Goal: Transaction & Acquisition: Book appointment/travel/reservation

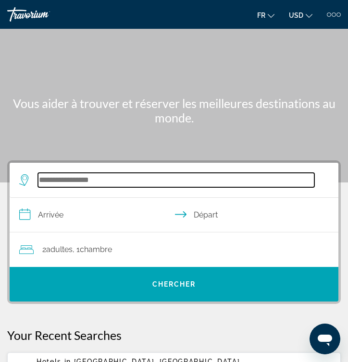
click at [81, 181] on input "Search hotel destination" at bounding box center [176, 180] width 276 height 14
click at [81, 181] on div "**********" at bounding box center [174, 232] width 328 height 139
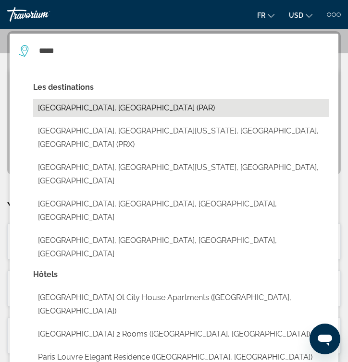
click at [121, 111] on button "Paris, France (PAR)" at bounding box center [180, 108] width 295 height 18
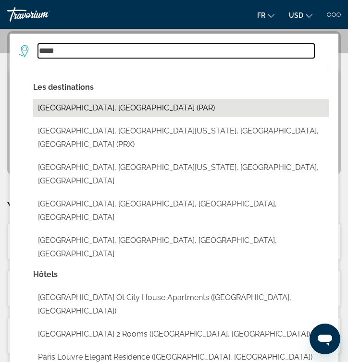
type input "**********"
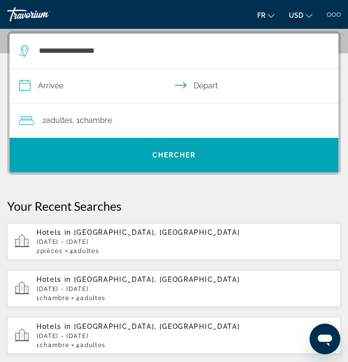
click at [62, 91] on input "**********" at bounding box center [176, 87] width 332 height 37
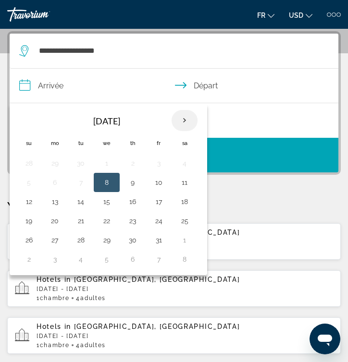
click at [180, 124] on th "Next month" at bounding box center [184, 120] width 26 height 21
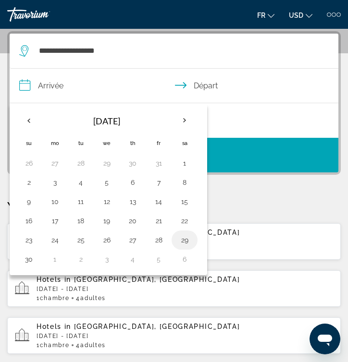
click at [180, 246] on button "29" at bounding box center [184, 239] width 15 height 13
click at [25, 258] on button "30" at bounding box center [28, 259] width 15 height 13
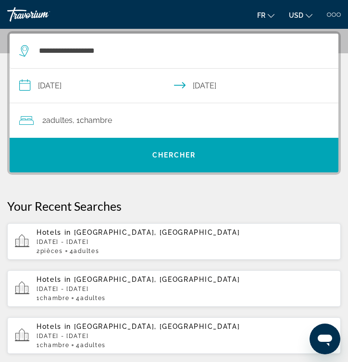
click at [70, 85] on input "**********" at bounding box center [176, 87] width 332 height 37
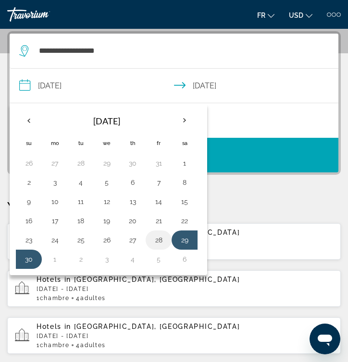
click at [154, 235] on button "28" at bounding box center [158, 239] width 15 height 13
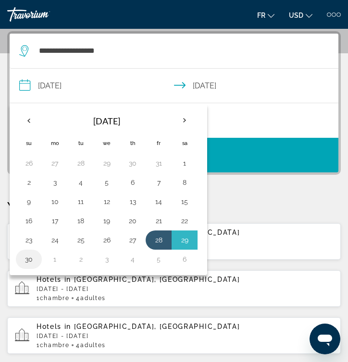
click at [30, 265] on button "30" at bounding box center [28, 259] width 15 height 13
type input "**********"
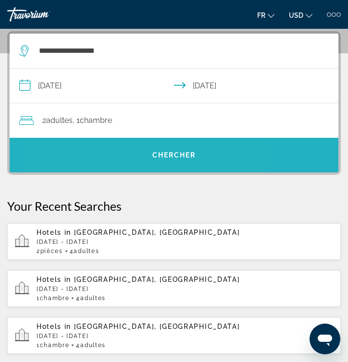
click at [120, 151] on span "Search" at bounding box center [174, 155] width 328 height 23
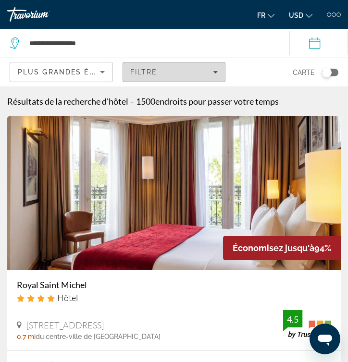
click at [174, 70] on div "Filtre" at bounding box center [174, 72] width 88 height 8
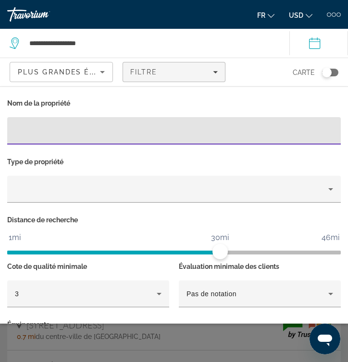
click at [71, 77] on div "Plus grandes économies" at bounding box center [59, 72] width 82 height 12
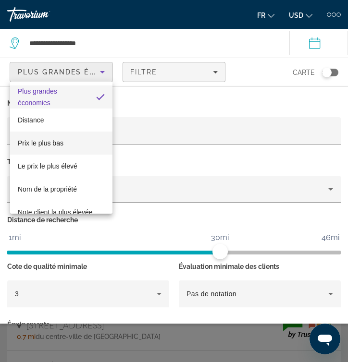
click at [77, 144] on mat-option "Prix le plus bas" at bounding box center [61, 143] width 102 height 23
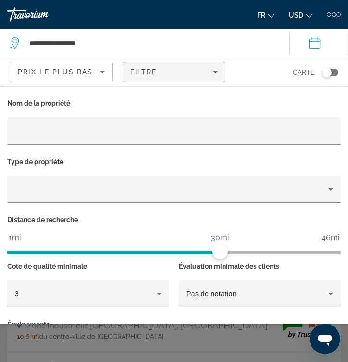
click at [289, 73] on div "Carte" at bounding box center [286, 72] width 103 height 28
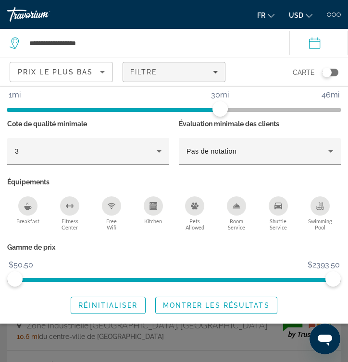
scroll to position [144, 0]
click at [190, 307] on span "Montrer les résultats" at bounding box center [216, 306] width 107 height 8
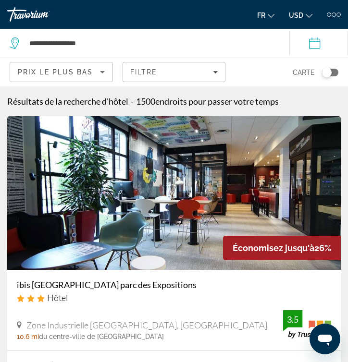
scroll to position [0, 0]
click at [335, 74] on div "Toggle map" at bounding box center [330, 73] width 16 height 8
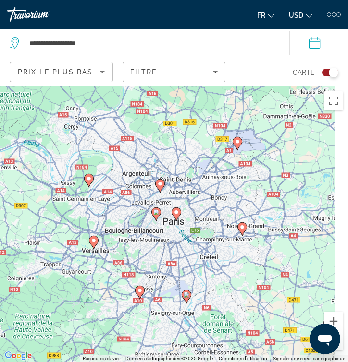
drag, startPoint x: 218, startPoint y: 220, endPoint x: 165, endPoint y: 220, distance: 52.3
click at [165, 220] on div "Pour activer le glissement avec le clavier, appuyez sur Alt+Entrée. Une fois ce…" at bounding box center [174, 224] width 348 height 276
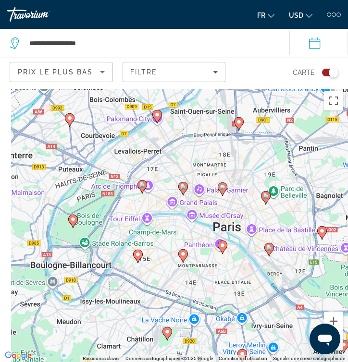
drag, startPoint x: 222, startPoint y: 246, endPoint x: 311, endPoint y: 256, distance: 89.8
click at [312, 256] on div "Pour activer le glissement avec le clavier, appuyez sur Alt+Entrée. Une fois ce…" at bounding box center [174, 224] width 348 height 276
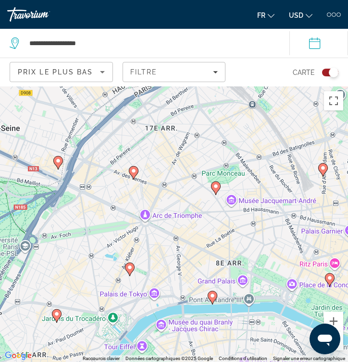
drag, startPoint x: 138, startPoint y: 230, endPoint x: 165, endPoint y: 232, distance: 26.5
click at [165, 232] on div "Pour activer le glissement avec le clavier, appuyez sur Alt+Entrée. Une fois ce…" at bounding box center [174, 224] width 348 height 276
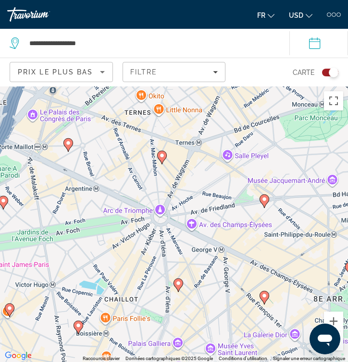
drag, startPoint x: 187, startPoint y: 237, endPoint x: 247, endPoint y: 239, distance: 60.5
click at [248, 239] on div "Pour activer le glissement avec le clavier, appuyez sur Alt+Entrée. Une fois ce…" at bounding box center [174, 224] width 348 height 276
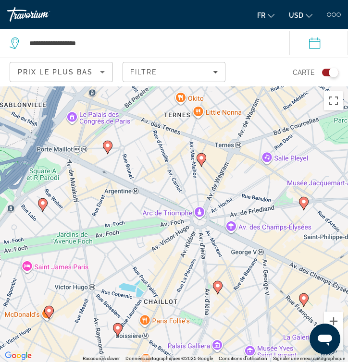
click at [110, 150] on gmp-advanced-marker "Main content" at bounding box center [108, 147] width 10 height 14
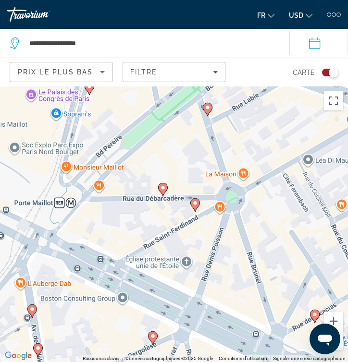
click at [195, 206] on image "Main content" at bounding box center [195, 203] width 6 height 6
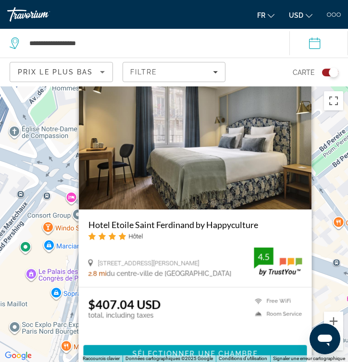
click at [326, 75] on div "Toggle map" at bounding box center [330, 73] width 16 height 8
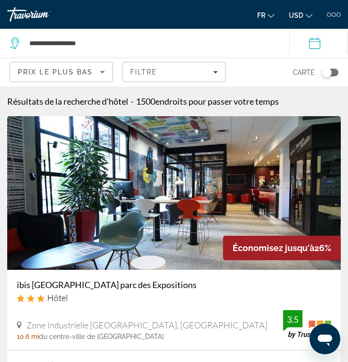
click at [329, 73] on div "Toggle map" at bounding box center [327, 73] width 10 height 10
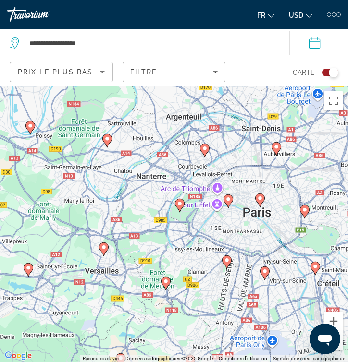
drag, startPoint x: 168, startPoint y: 221, endPoint x: 300, endPoint y: 232, distance: 132.0
click at [300, 232] on div "Pour activer le glissement avec le clavier, appuyez sur Alt+Entrée. Une fois ce…" at bounding box center [174, 224] width 348 height 276
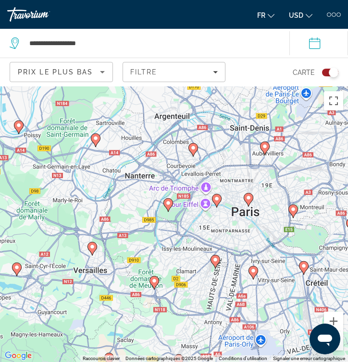
drag, startPoint x: 243, startPoint y: 217, endPoint x: 229, endPoint y: 217, distance: 14.4
click at [229, 217] on div "Pour activer le glissement avec le clavier, appuyez sur Alt+Entrée. Une fois ce…" at bounding box center [174, 224] width 348 height 276
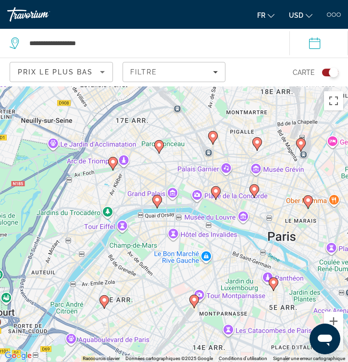
drag, startPoint x: 144, startPoint y: 187, endPoint x: 170, endPoint y: 187, distance: 25.9
click at [170, 187] on div "Pour activer le glissement avec le clavier, appuyez sur Alt+Entrée. Une fois ce…" at bounding box center [174, 224] width 348 height 276
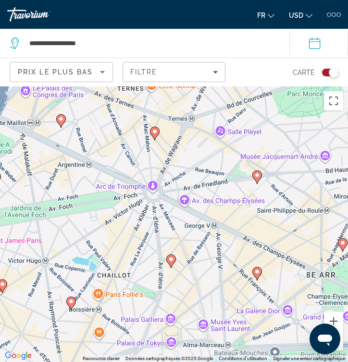
drag, startPoint x: 170, startPoint y: 187, endPoint x: 232, endPoint y: 271, distance: 104.8
click at [232, 272] on div "Pour activer le glissement avec le clavier, appuyez sur Alt+Entrée. Une fois ce…" at bounding box center [174, 224] width 348 height 276
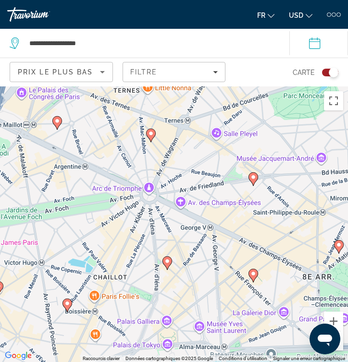
click at [155, 140] on gmp-advanced-marker "Main content" at bounding box center [151, 135] width 10 height 14
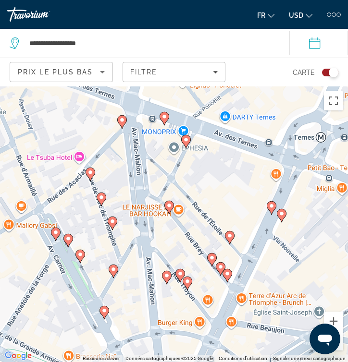
click at [169, 206] on image "Main content" at bounding box center [169, 206] width 6 height 6
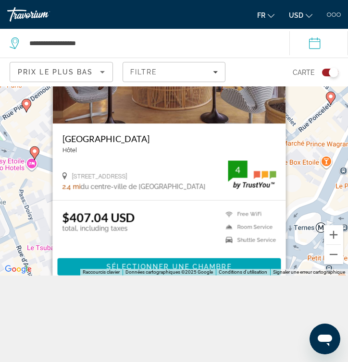
scroll to position [86, 0]
click at [175, 76] on span "Filters" at bounding box center [174, 71] width 102 height 23
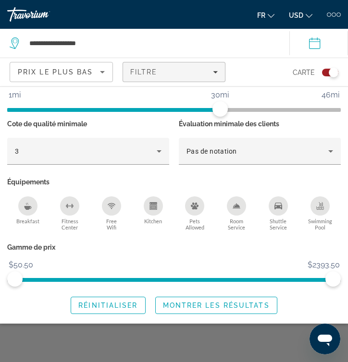
scroll to position [144, 0]
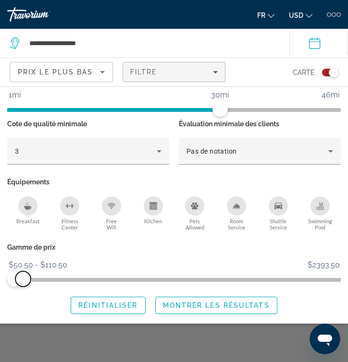
drag, startPoint x: 336, startPoint y: 275, endPoint x: 23, endPoint y: 284, distance: 312.7
click at [23, 284] on span "ngx-slider-max" at bounding box center [22, 278] width 15 height 15
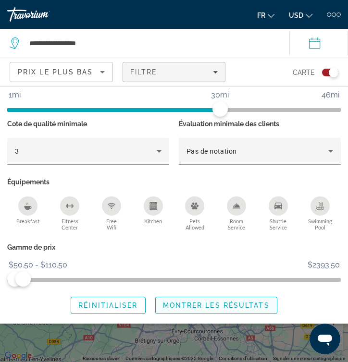
click at [228, 308] on span "Montrer les résultats" at bounding box center [216, 306] width 107 height 8
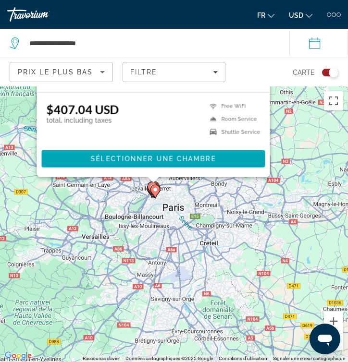
click at [229, 248] on div "Pour naviguer, appuyez sur les touches fléchées. Pour activer le glissement ave…" at bounding box center [174, 224] width 348 height 276
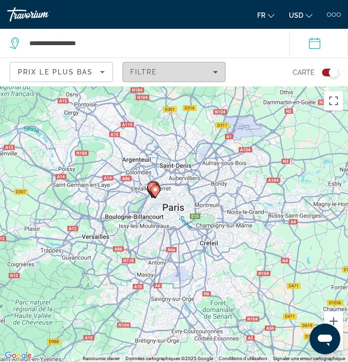
click at [167, 71] on div "Filtre" at bounding box center [174, 72] width 88 height 8
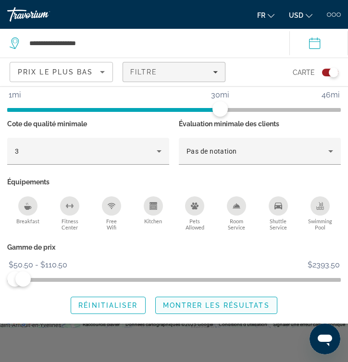
scroll to position [36, 0]
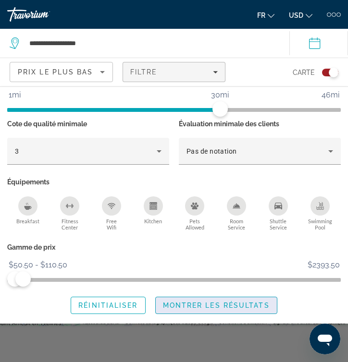
click at [236, 311] on span "Search widget" at bounding box center [216, 305] width 121 height 23
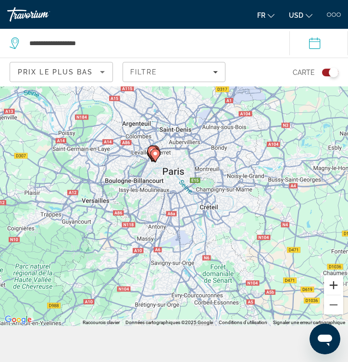
click at [329, 293] on button "Zoom avant" at bounding box center [333, 285] width 19 height 19
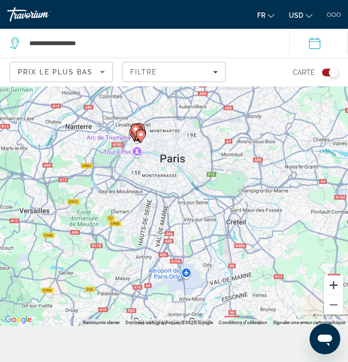
click at [329, 292] on button "Zoom avant" at bounding box center [333, 285] width 19 height 19
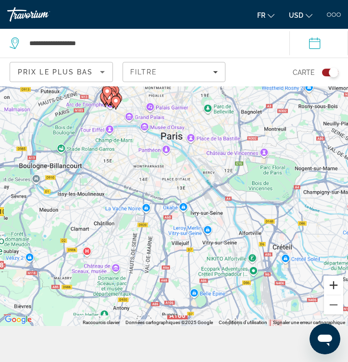
click at [329, 292] on button "Zoom avant" at bounding box center [333, 285] width 19 height 19
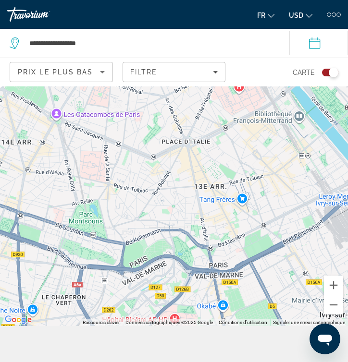
drag, startPoint x: 128, startPoint y: 115, endPoint x: 291, endPoint y: 360, distance: 294.3
click at [291, 360] on div "**********" at bounding box center [174, 231] width 348 height 362
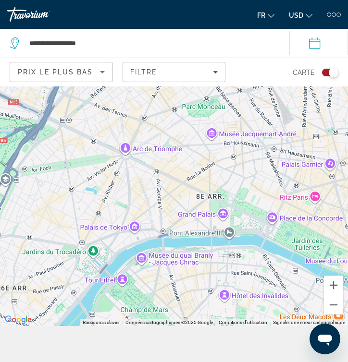
drag, startPoint x: 222, startPoint y: 266, endPoint x: 306, endPoint y: 380, distance: 141.7
click at [306, 326] on html "**********" at bounding box center [174, 145] width 348 height 362
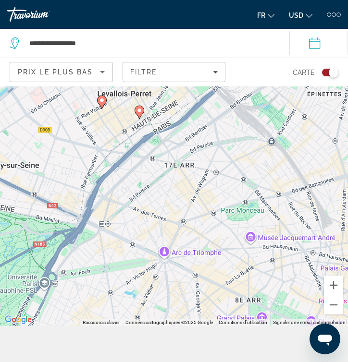
drag, startPoint x: 244, startPoint y: 272, endPoint x: 238, endPoint y: 297, distance: 25.7
click at [238, 296] on div "Pour naviguer, appuyez sur les touches fléchées. Pour activer le glissement ave…" at bounding box center [174, 188] width 348 height 276
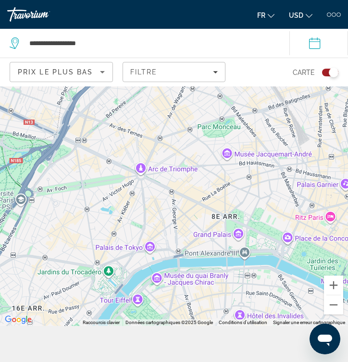
drag, startPoint x: 211, startPoint y: 251, endPoint x: 181, endPoint y: 145, distance: 110.0
click at [180, 145] on div "Pour naviguer, appuyez sur les touches fléchées. Pour activer le glissement ave…" at bounding box center [174, 188] width 348 height 276
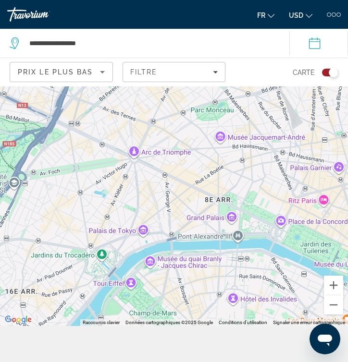
click at [87, 68] on div "Prix le plus bas" at bounding box center [59, 72] width 82 height 12
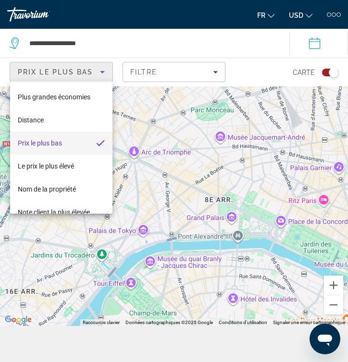
click at [146, 76] on div at bounding box center [174, 181] width 348 height 362
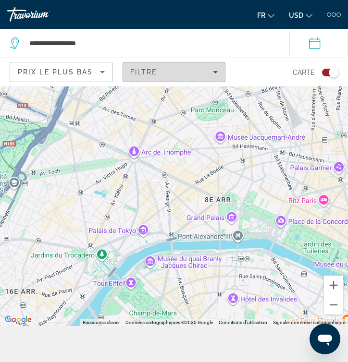
click at [165, 74] on div "Filtre" at bounding box center [174, 72] width 88 height 8
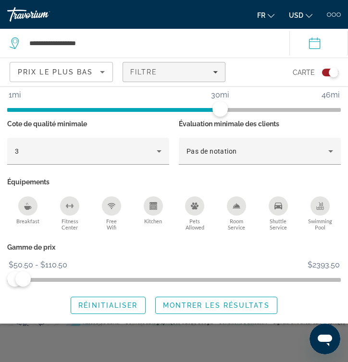
scroll to position [144, 0]
click at [25, 278] on span "ngx-slider-max" at bounding box center [24, 278] width 15 height 15
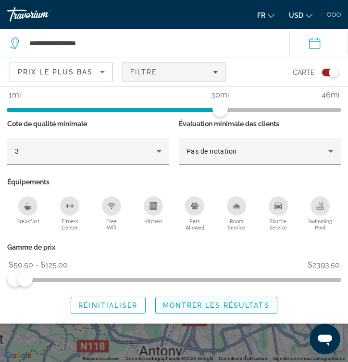
click at [194, 310] on span "Search widget" at bounding box center [216, 305] width 121 height 23
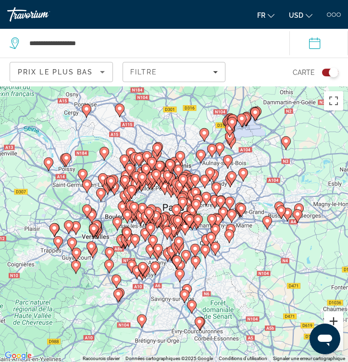
click at [333, 318] on button "Zoom avant" at bounding box center [333, 321] width 19 height 19
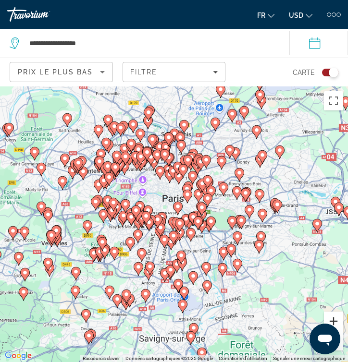
click at [333, 318] on button "Zoom avant" at bounding box center [333, 321] width 19 height 19
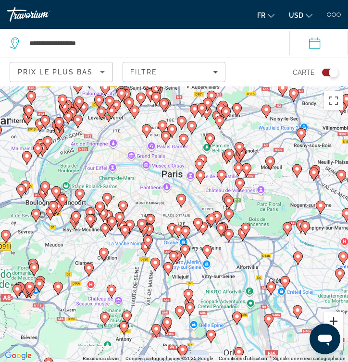
click at [333, 318] on button "Zoom avant" at bounding box center [333, 321] width 19 height 19
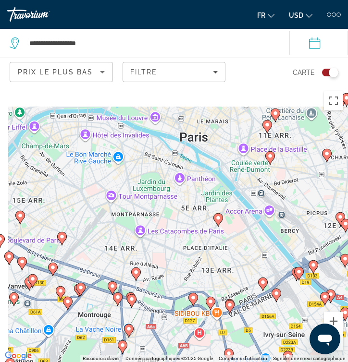
drag, startPoint x: 145, startPoint y: 191, endPoint x: 222, endPoint y: 327, distance: 156.3
click at [222, 327] on div "Pour naviguer, appuyez sur les touches fléchées. Pour activer le glissement ave…" at bounding box center [174, 224] width 348 height 276
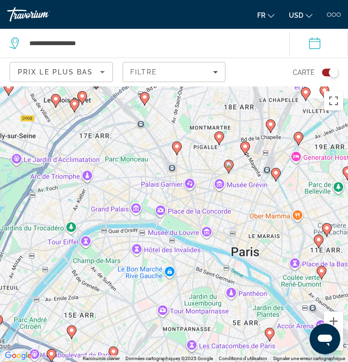
drag, startPoint x: 181, startPoint y: 204, endPoint x: 180, endPoint y: 233, distance: 29.3
click at [180, 234] on div "Pour naviguer, appuyez sur les touches fléchées. Pour activer le glissement ave…" at bounding box center [174, 224] width 348 height 276
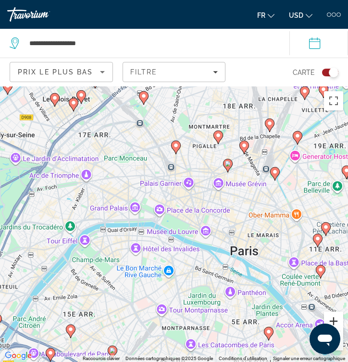
click at [331, 321] on button "Zoom avant" at bounding box center [333, 321] width 19 height 19
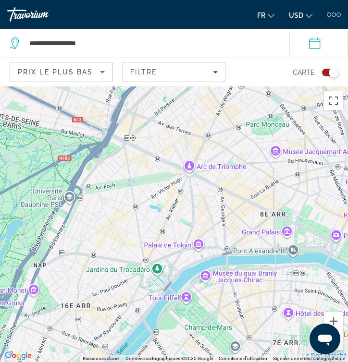
drag, startPoint x: 55, startPoint y: 182, endPoint x: 244, endPoint y: 215, distance: 191.6
click at [244, 215] on div "Pour naviguer, appuyez sur les touches fléchées. Pour activer le glissement ave…" at bounding box center [174, 224] width 348 height 276
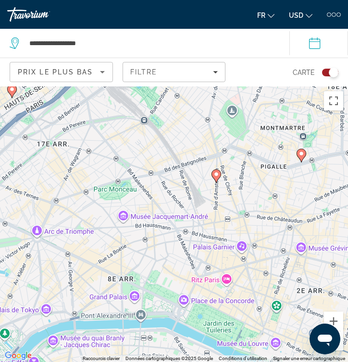
drag, startPoint x: 244, startPoint y: 215, endPoint x: 61, endPoint y: 280, distance: 194.1
click at [61, 280] on div "Pour naviguer, appuyez sur les touches fléchées. Pour activer le glissement ave…" at bounding box center [174, 224] width 348 height 276
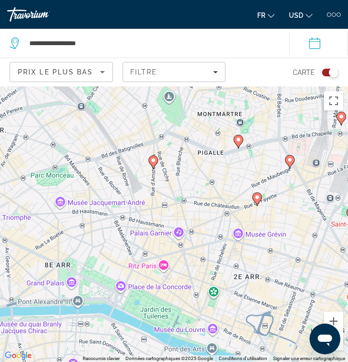
click at [154, 161] on image "Main content" at bounding box center [153, 160] width 6 height 6
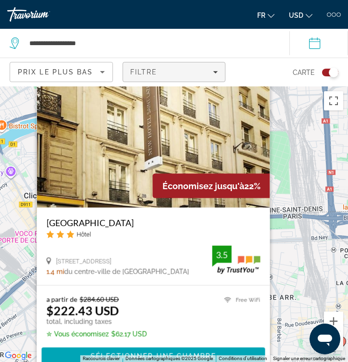
click at [186, 69] on div "Filtre" at bounding box center [174, 72] width 88 height 8
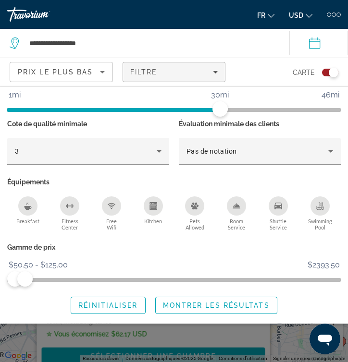
scroll to position [144, 0]
drag, startPoint x: 28, startPoint y: 279, endPoint x: 21, endPoint y: 278, distance: 7.3
click at [21, 278] on span "ngx-slider-max" at bounding box center [20, 278] width 15 height 15
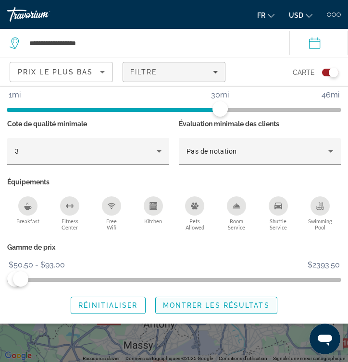
click at [217, 307] on span "Montrer les résultats" at bounding box center [216, 306] width 107 height 8
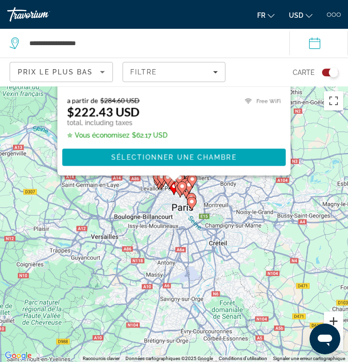
click at [338, 319] on button "Zoom avant" at bounding box center [333, 321] width 19 height 19
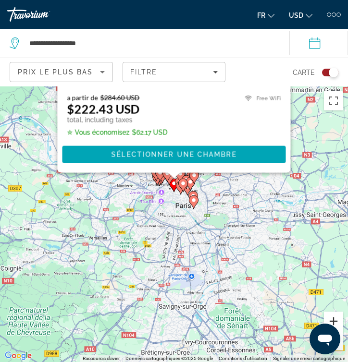
click at [338, 319] on button "Zoom avant" at bounding box center [333, 321] width 19 height 19
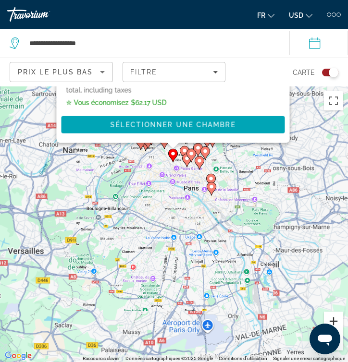
click at [338, 319] on button "Zoom avant" at bounding box center [333, 321] width 19 height 19
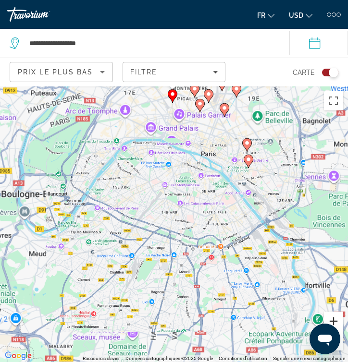
click at [338, 319] on button "Zoom avant" at bounding box center [333, 321] width 19 height 19
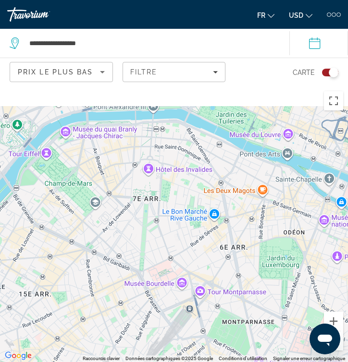
drag, startPoint x: 146, startPoint y: 156, endPoint x: 211, endPoint y: 379, distance: 233.0
click at [211, 362] on html "**********" at bounding box center [174, 181] width 348 height 362
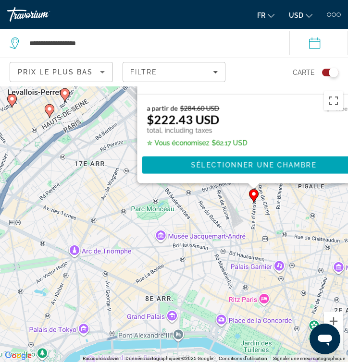
drag, startPoint x: 187, startPoint y: 237, endPoint x: 179, endPoint y: 341, distance: 104.6
click at [179, 341] on div "Pour activer le glissement avec le clavier, appuyez sur Alt+Entrée. Une fois ce…" at bounding box center [174, 224] width 348 height 276
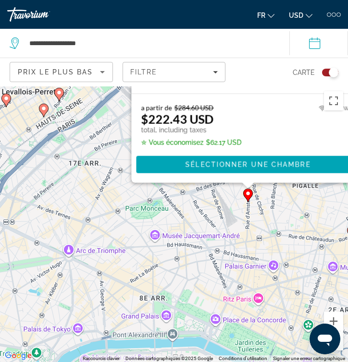
click at [227, 255] on div "Pour activer le glissement avec le clavier, appuyez sur Alt+Entrée. Une fois ce…" at bounding box center [174, 224] width 348 height 276
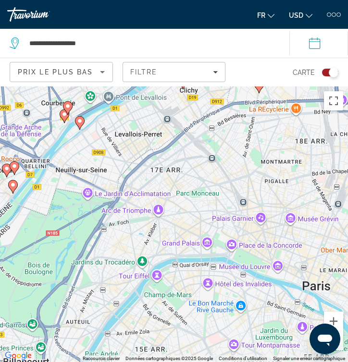
drag, startPoint x: 115, startPoint y: 172, endPoint x: 194, endPoint y: 172, distance: 79.2
click at [194, 172] on div "Pour activer le glissement avec le clavier, appuyez sur Alt+Entrée. Une fois ce…" at bounding box center [174, 224] width 348 height 276
click at [77, 121] on image "Main content" at bounding box center [79, 121] width 6 height 6
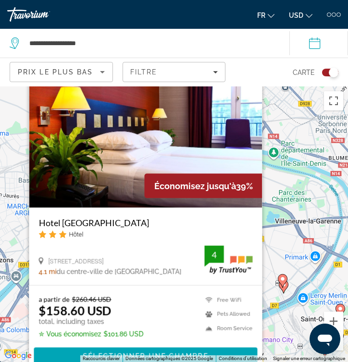
click at [308, 245] on div "Pour activer le glissement avec le clavier, appuyez sur Alt+Entrée. Une fois ce…" at bounding box center [174, 224] width 348 height 276
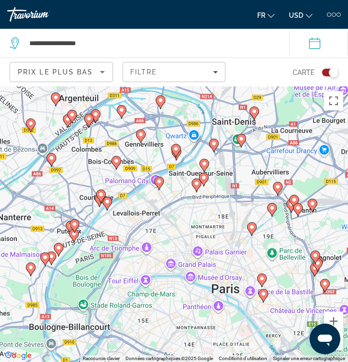
drag, startPoint x: 252, startPoint y: 270, endPoint x: 124, endPoint y: 154, distance: 172.3
click at [124, 154] on div "Pour activer le glissement avec le clavier, appuyez sur Alt+Entrée. Une fois ce…" at bounding box center [174, 224] width 348 height 276
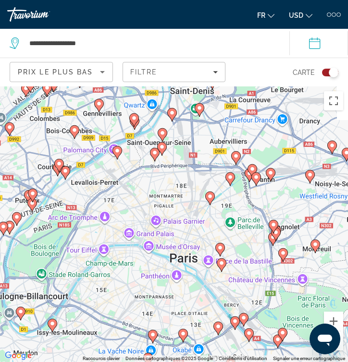
drag, startPoint x: 206, startPoint y: 242, endPoint x: 165, endPoint y: 219, distance: 47.1
click at [166, 219] on div "Pour activer le glissement avec le clavier, appuyez sur Alt+Entrée. Une fois ce…" at bounding box center [174, 224] width 348 height 276
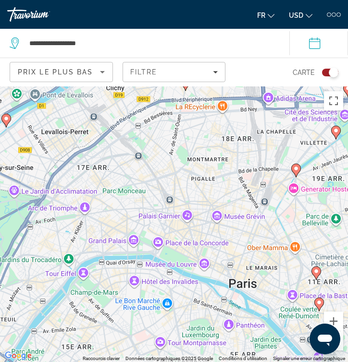
drag, startPoint x: 104, startPoint y: 219, endPoint x: 141, endPoint y: 218, distance: 37.5
click at [142, 218] on div "Pour activer le glissement avec le clavier, appuyez sur Alt+Entrée. Une fois ce…" at bounding box center [174, 224] width 348 height 276
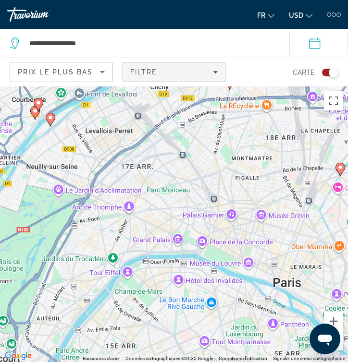
click at [144, 67] on span "Filters" at bounding box center [174, 71] width 102 height 23
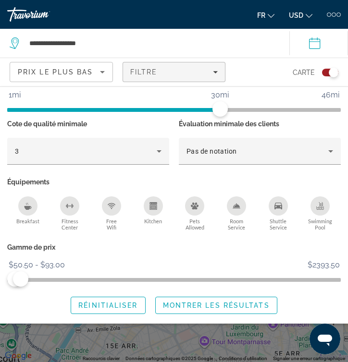
scroll to position [144, 0]
click at [24, 276] on span "ngx-slider-max" at bounding box center [23, 278] width 15 height 15
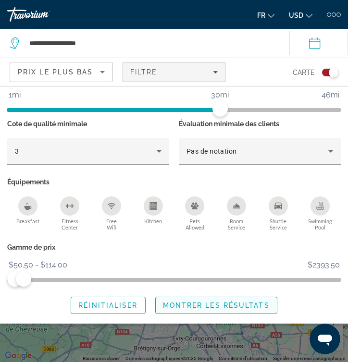
click at [202, 310] on span "Search widget" at bounding box center [216, 305] width 121 height 23
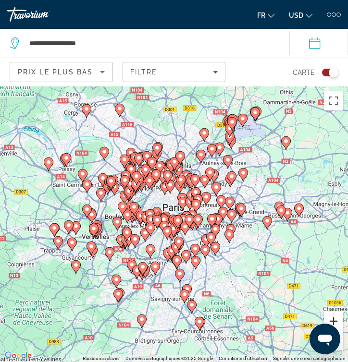
click at [334, 319] on button "Zoom avant" at bounding box center [333, 321] width 19 height 19
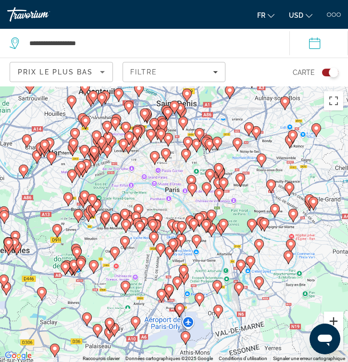
click at [334, 319] on button "Zoom avant" at bounding box center [333, 321] width 19 height 19
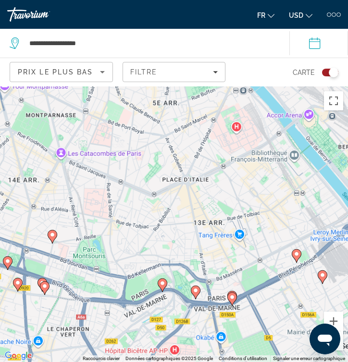
drag, startPoint x: 121, startPoint y: 201, endPoint x: 199, endPoint y: 398, distance: 211.5
click at [199, 362] on html "**********" at bounding box center [174, 181] width 348 height 362
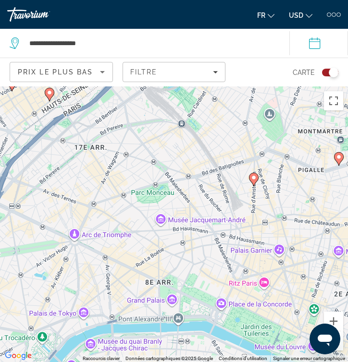
drag, startPoint x: 159, startPoint y: 303, endPoint x: 274, endPoint y: 364, distance: 129.7
click at [274, 362] on html "**********" at bounding box center [174, 181] width 348 height 362
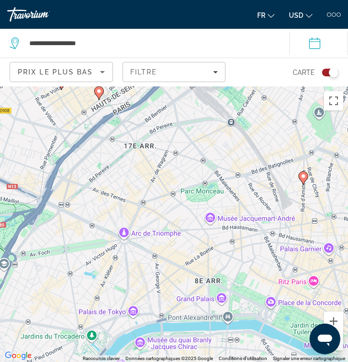
click at [303, 176] on image "Main content" at bounding box center [303, 176] width 6 height 6
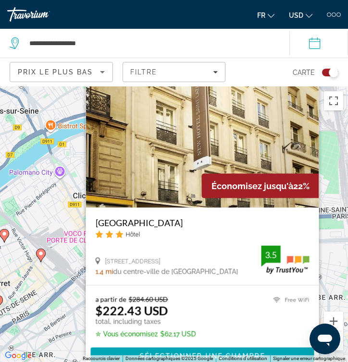
scroll to position [22, 0]
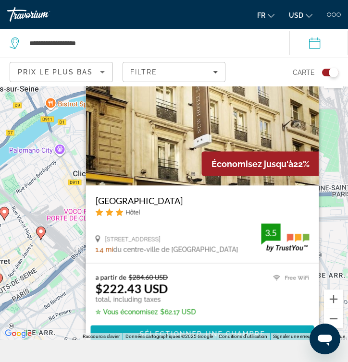
click at [206, 329] on span "Main content" at bounding box center [202, 334] width 223 height 23
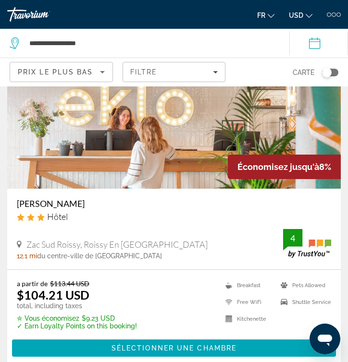
scroll to position [438, 0]
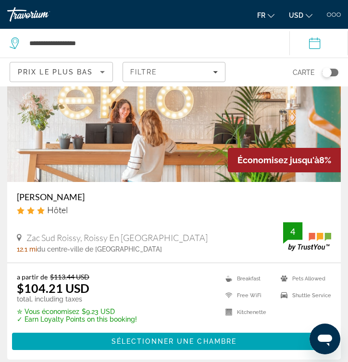
click at [335, 72] on div "Toggle map" at bounding box center [330, 73] width 16 height 8
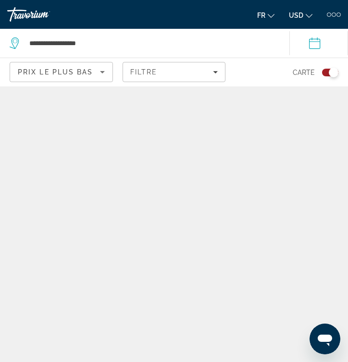
scroll to position [0, 0]
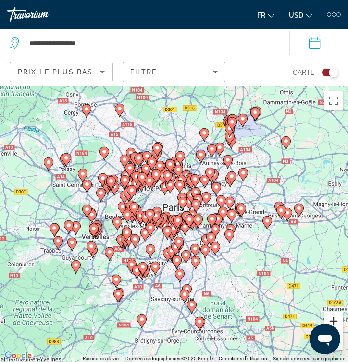
click at [332, 314] on button "Zoom avant" at bounding box center [333, 321] width 19 height 19
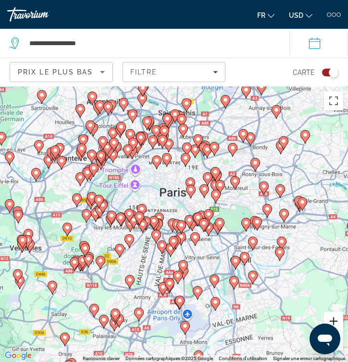
click at [332, 314] on button "Zoom avant" at bounding box center [333, 321] width 19 height 19
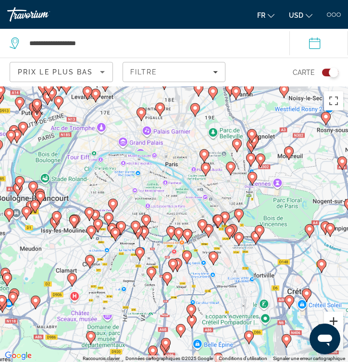
click at [332, 314] on button "Zoom avant" at bounding box center [333, 321] width 19 height 19
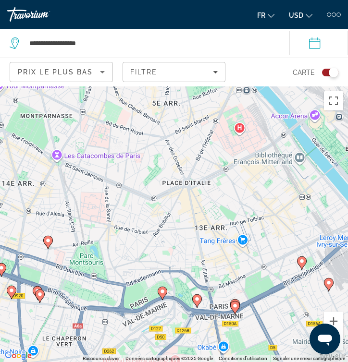
drag, startPoint x: 32, startPoint y: 129, endPoint x: 169, endPoint y: 380, distance: 286.6
click at [169, 362] on html "**********" at bounding box center [174, 181] width 348 height 362
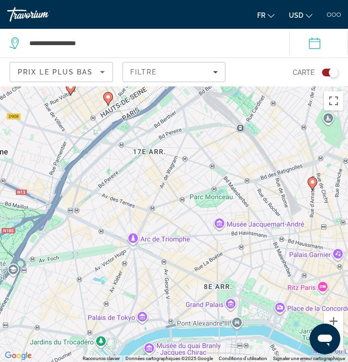
drag, startPoint x: 228, startPoint y: 251, endPoint x: 183, endPoint y: 142, distance: 117.5
click at [183, 142] on div "Pour activer le glissement avec le clavier, appuyez sur Alt+Entrée. Une fois ce…" at bounding box center [174, 224] width 348 height 276
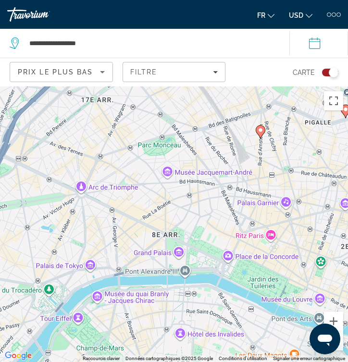
drag, startPoint x: 286, startPoint y: 178, endPoint x: 242, endPoint y: 161, distance: 46.8
click at [242, 161] on div "Pour activer le glissement avec le clavier, appuyez sur Alt+Entrée. Une fois ce…" at bounding box center [174, 224] width 348 height 276
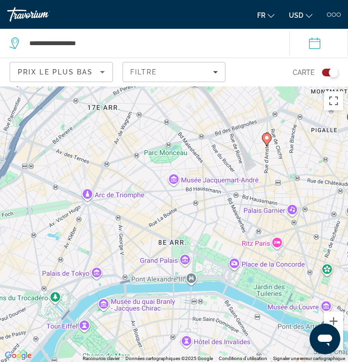
click at [268, 140] on image "Main content" at bounding box center [267, 138] width 6 height 6
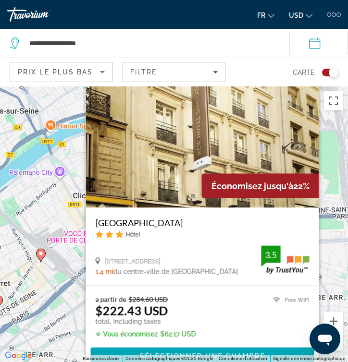
click at [65, 265] on div "Pour activer le glissement avec le clavier, appuyez sur Alt+Entrée. Une fois ce…" at bounding box center [174, 224] width 348 height 276
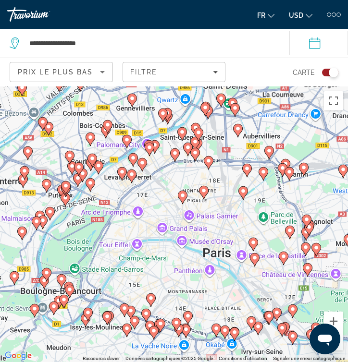
drag, startPoint x: 94, startPoint y: 301, endPoint x: 177, endPoint y: 207, distance: 124.8
click at [177, 207] on div "Pour activer le glissement avec le clavier, appuyez sur Alt+Entrée. Une fois ce…" at bounding box center [174, 224] width 348 height 276
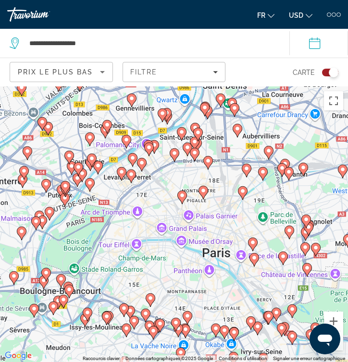
click at [133, 178] on icon "Main content" at bounding box center [131, 176] width 9 height 12
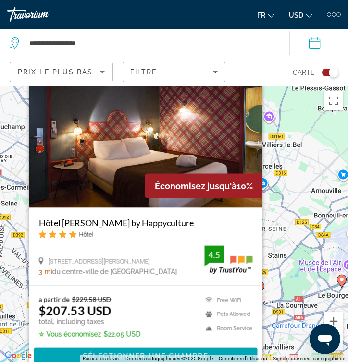
click at [307, 261] on div "Pour activer le glissement avec le clavier, appuyez sur Alt+Entrée. Une fois ce…" at bounding box center [174, 224] width 348 height 276
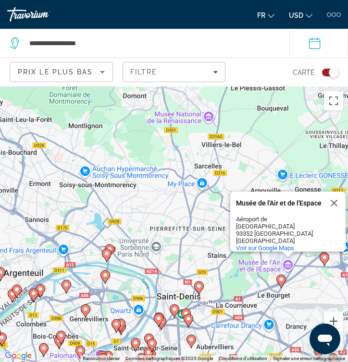
click at [290, 289] on div "Pour activer le glissement avec le clavier, appuyez sur Alt+Entrée. Une fois ce…" at bounding box center [174, 224] width 348 height 276
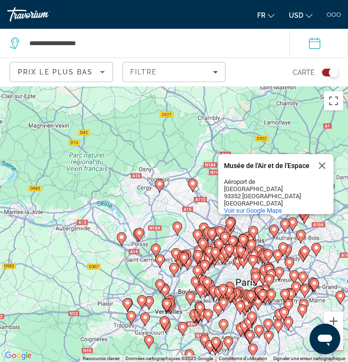
drag, startPoint x: 193, startPoint y: 320, endPoint x: 119, endPoint y: 185, distance: 153.9
click at [182, 256] on gmp-advanced-marker "Main content" at bounding box center [187, 263] width 10 height 14
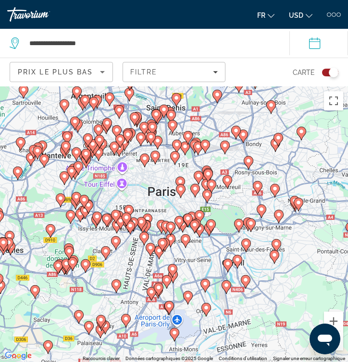
drag, startPoint x: 157, startPoint y: 187, endPoint x: 194, endPoint y: 256, distance: 77.8
click at [183, 229] on icon "Main content" at bounding box center [179, 223] width 9 height 12
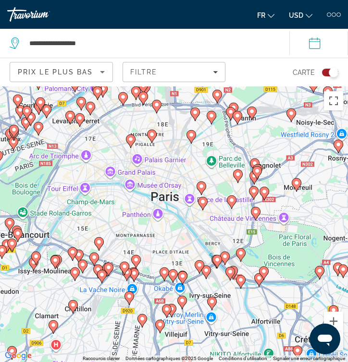
click at [150, 137] on icon "Main content" at bounding box center [151, 136] width 9 height 12
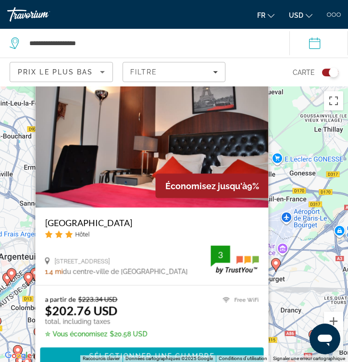
click at [322, 253] on div "Pour activer le glissement avec le clavier, appuyez sur Alt+Entrée. Une fois ce…" at bounding box center [174, 224] width 348 height 276
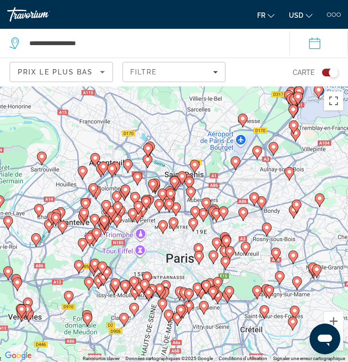
drag, startPoint x: 149, startPoint y: 332, endPoint x: 145, endPoint y: 218, distance: 113.4
click at [145, 218] on div "Pour activer le glissement avec le clavier, appuyez sur Alt+Entrée. Une fois ce…" at bounding box center [174, 224] width 348 height 276
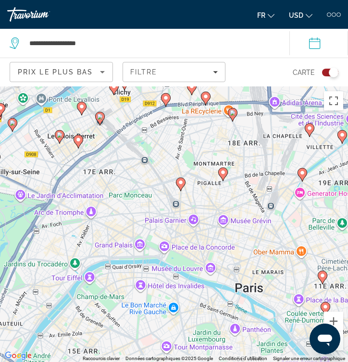
click at [78, 140] on image "Main content" at bounding box center [78, 140] width 6 height 6
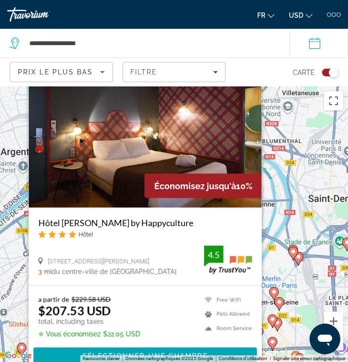
click at [295, 265] on gmp-advanced-marker "Main content" at bounding box center [298, 259] width 10 height 14
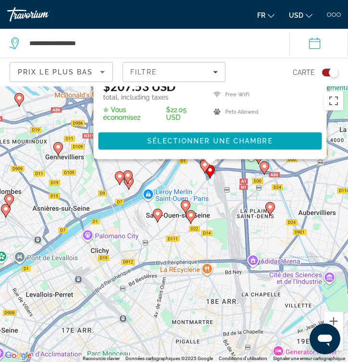
drag, startPoint x: 33, startPoint y: 322, endPoint x: 55, endPoint y: 62, distance: 260.7
click at [55, 86] on div "**********" at bounding box center [174, 267] width 348 height 362
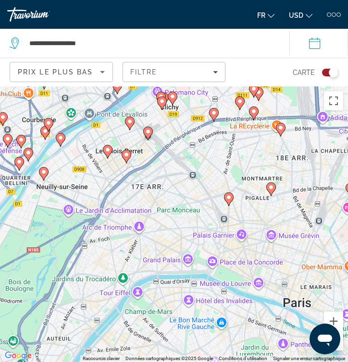
drag, startPoint x: 113, startPoint y: 157, endPoint x: 164, endPoint y: 51, distance: 117.7
click at [164, 86] on div "**********" at bounding box center [174, 267] width 348 height 362
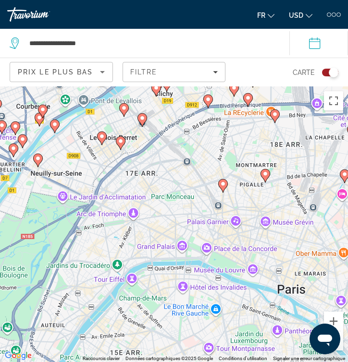
click at [104, 139] on icon "Main content" at bounding box center [101, 138] width 9 height 12
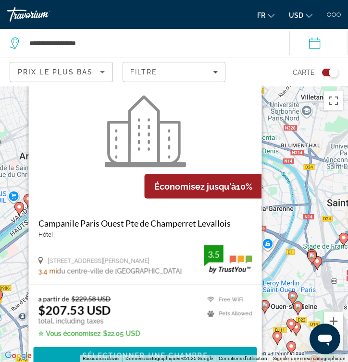
click at [293, 277] on div "Pour activer le glissement avec le clavier, appuyez sur Alt+Entrée. Une fois ce…" at bounding box center [174, 224] width 348 height 276
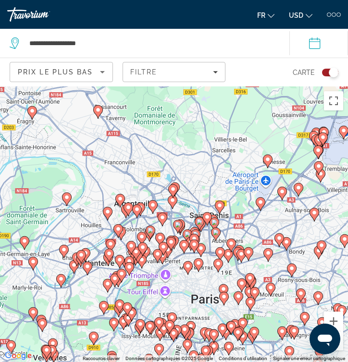
drag, startPoint x: 184, startPoint y: 295, endPoint x: 163, endPoint y: 219, distance: 78.2
click at [166, 237] on gmp-advanced-marker "Main content" at bounding box center [171, 244] width 10 height 14
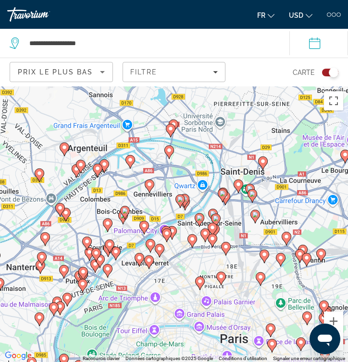
drag, startPoint x: 195, startPoint y: 273, endPoint x: 160, endPoint y: 188, distance: 91.5
click at [160, 191] on div "Pour activer le glissement avec le clavier, appuyez sur Alt+Entrée. Une fois ce…" at bounding box center [174, 224] width 348 height 276
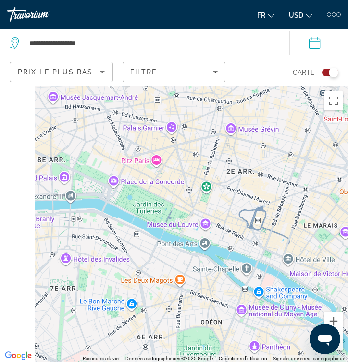
drag, startPoint x: 85, startPoint y: 110, endPoint x: 256, endPoint y: 331, distance: 278.9
click at [255, 331] on div "Pour activer le glissement avec le clavier, appuyez sur Alt+Entrée. Une fois ce…" at bounding box center [174, 224] width 348 height 276
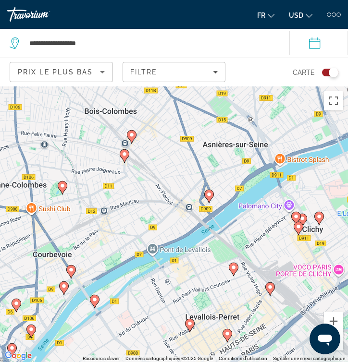
drag, startPoint x: 272, startPoint y: 305, endPoint x: 141, endPoint y: 188, distance: 175.8
click at [141, 188] on div "Pour activer le glissement avec le clavier, appuyez sur Alt+Entrée. Une fois ce…" at bounding box center [174, 224] width 348 height 276
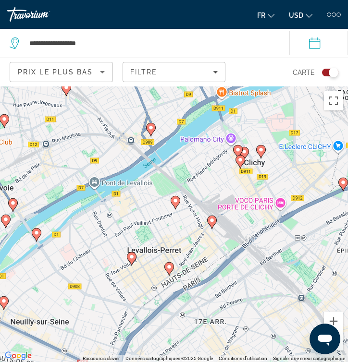
click at [211, 223] on icon "Main content" at bounding box center [211, 222] width 9 height 12
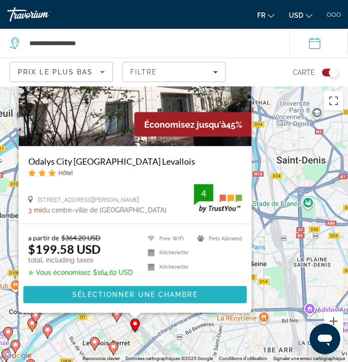
click at [180, 300] on span "Main content" at bounding box center [135, 294] width 223 height 23
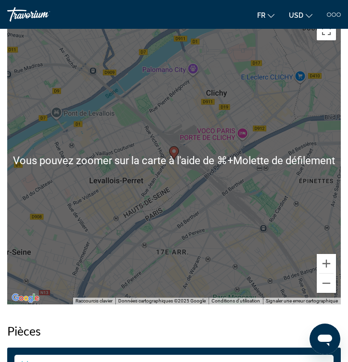
scroll to position [726, 0]
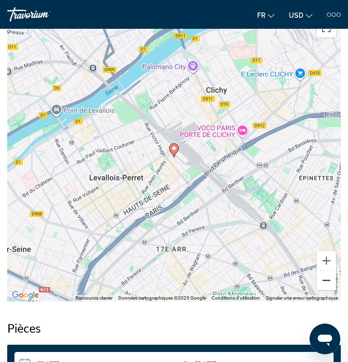
click at [326, 284] on button "Zoom arrière" at bounding box center [325, 280] width 19 height 19
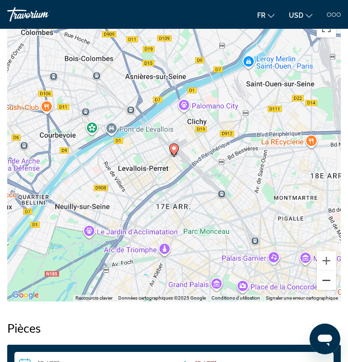
click at [327, 284] on button "Zoom arrière" at bounding box center [325, 280] width 19 height 19
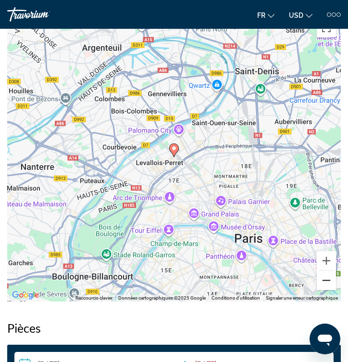
click at [326, 284] on button "Zoom arrière" at bounding box center [325, 280] width 19 height 19
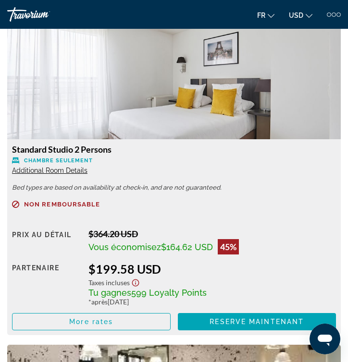
scroll to position [1167, 0]
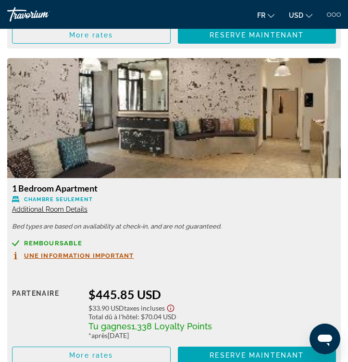
scroll to position [1462, 0]
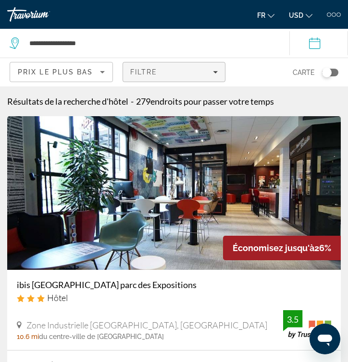
click at [149, 69] on span "Filtre" at bounding box center [143, 72] width 27 height 8
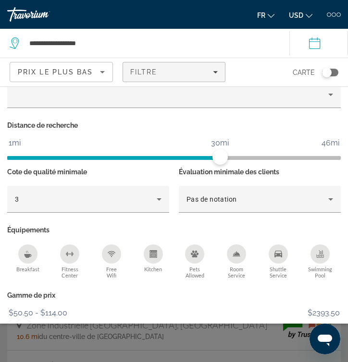
scroll to position [100, 0]
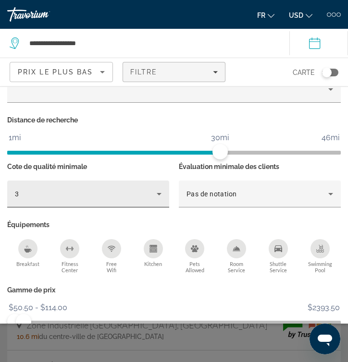
click at [133, 200] on div "3" at bounding box center [88, 194] width 146 height 27
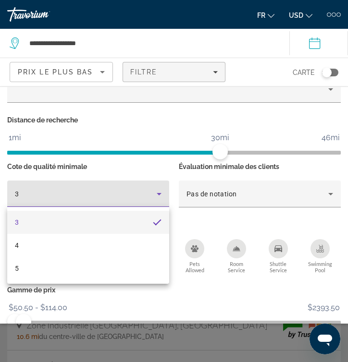
click at [157, 164] on div at bounding box center [174, 181] width 348 height 362
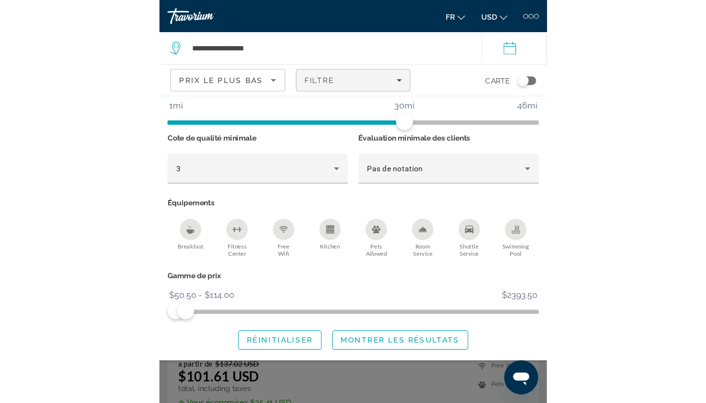
scroll to position [69, 0]
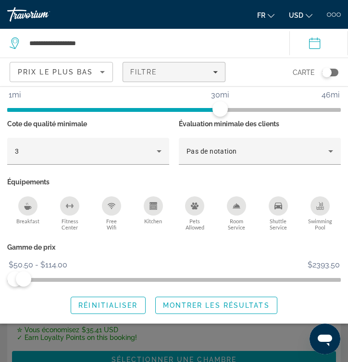
click at [136, 331] on div "Search widget" at bounding box center [174, 253] width 348 height 218
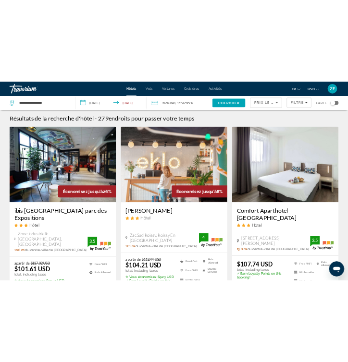
scroll to position [0, 0]
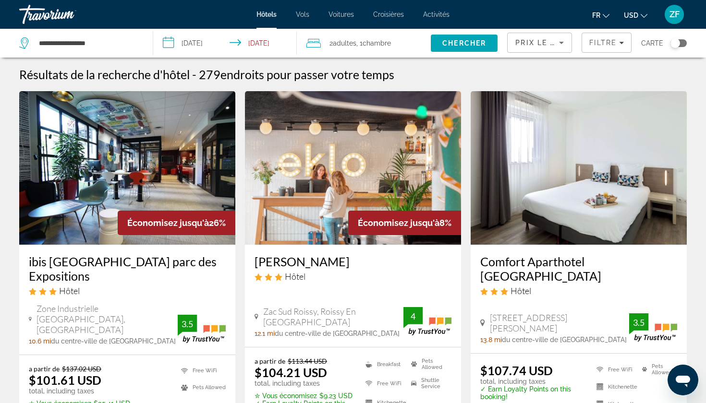
click at [347, 34] on div "2 Adulte Adultes , 1 Chambre pièces" at bounding box center [368, 43] width 124 height 29
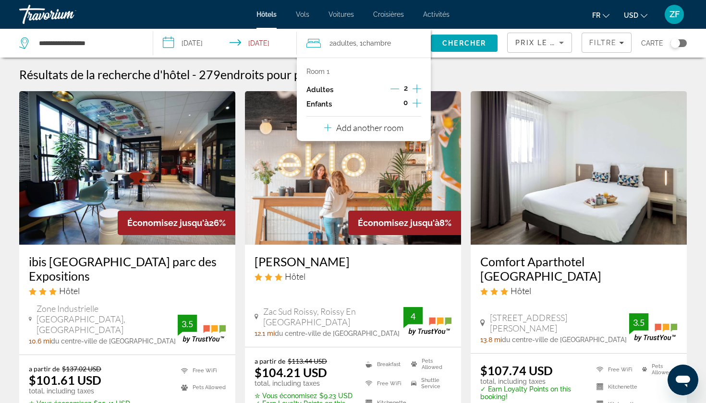
click at [347, 88] on icon "Increment adults" at bounding box center [416, 89] width 9 height 9
click at [347, 92] on icon "Decrement adults" at bounding box center [394, 89] width 9 height 9
click at [347, 48] on span "Search" at bounding box center [464, 43] width 67 height 23
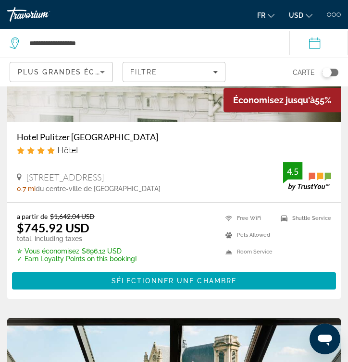
scroll to position [148, 0]
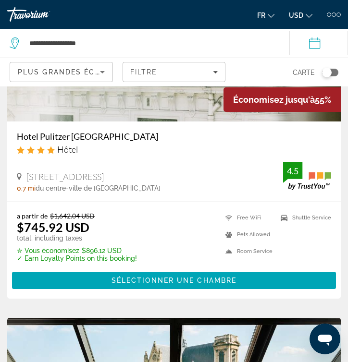
click at [331, 69] on div "Toggle map" at bounding box center [327, 73] width 10 height 10
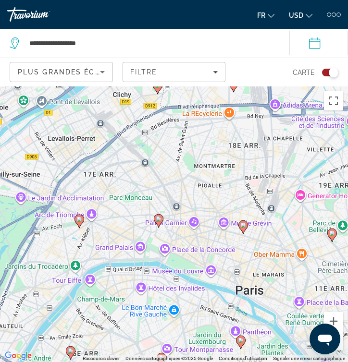
drag, startPoint x: 113, startPoint y: 240, endPoint x: 133, endPoint y: 238, distance: 19.7
click at [133, 239] on div "Pour activer le glissement avec le clavier, appuyez sur Alt+Entrée. Une fois ce…" at bounding box center [174, 224] width 348 height 276
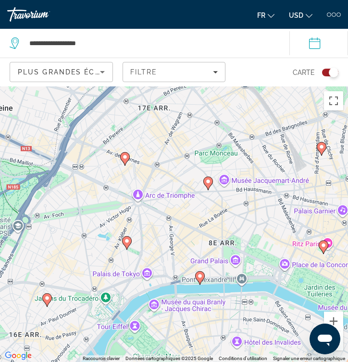
drag, startPoint x: 133, startPoint y: 238, endPoint x: 218, endPoint y: 238, distance: 85.5
click at [218, 238] on div "Pour activer le glissement avec le clavier, appuyez sur Alt+Entrée. Une fois ce…" at bounding box center [174, 224] width 348 height 276
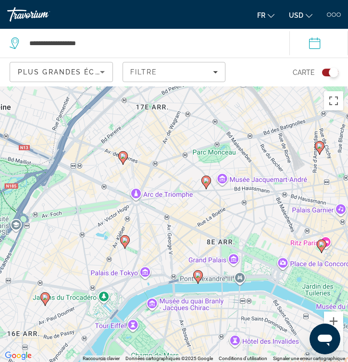
click at [122, 156] on image "Main content" at bounding box center [123, 156] width 6 height 6
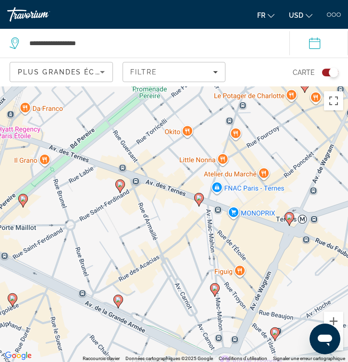
click at [200, 198] on image "Main content" at bounding box center [199, 198] width 6 height 6
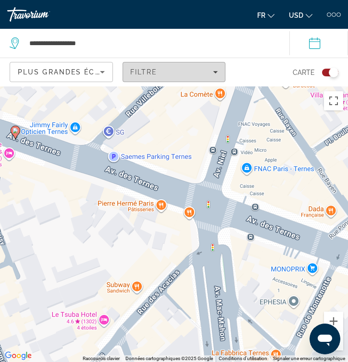
click at [165, 68] on span "Filters" at bounding box center [174, 71] width 102 height 23
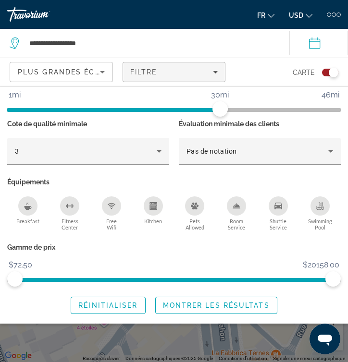
scroll to position [144, 0]
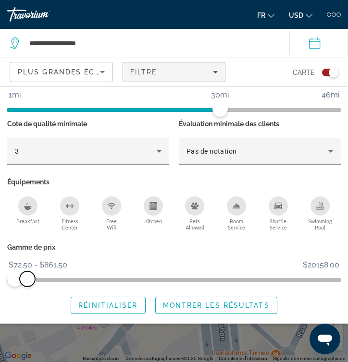
drag, startPoint x: 332, startPoint y: 275, endPoint x: 27, endPoint y: 277, distance: 304.9
click at [27, 277] on span "ngx-slider-max" at bounding box center [27, 278] width 15 height 15
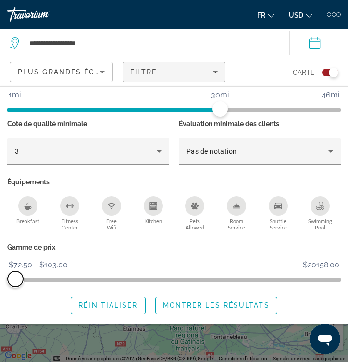
drag, startPoint x: 27, startPoint y: 277, endPoint x: 15, endPoint y: 278, distance: 12.0
click at [15, 278] on span "ngx-slider-max" at bounding box center [15, 278] width 15 height 15
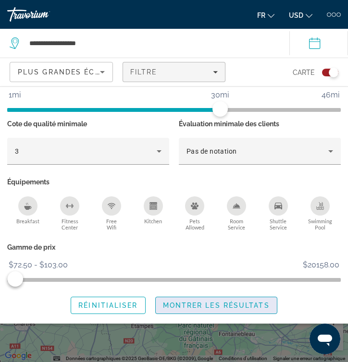
click at [191, 305] on span "Montrer les résultats" at bounding box center [216, 306] width 107 height 8
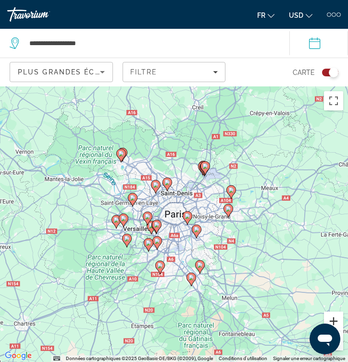
click at [327, 317] on button "Zoom avant" at bounding box center [333, 321] width 19 height 19
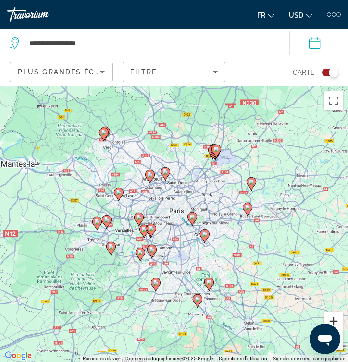
click at [327, 317] on button "Zoom avant" at bounding box center [333, 321] width 19 height 19
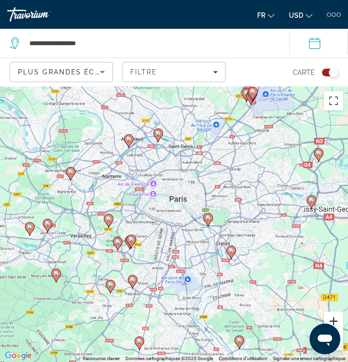
click at [327, 317] on button "Zoom avant" at bounding box center [333, 321] width 19 height 19
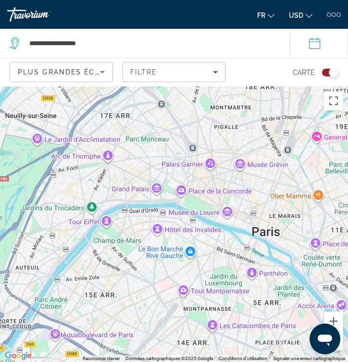
drag, startPoint x: 125, startPoint y: 164, endPoint x: 189, endPoint y: 335, distance: 182.9
click at [190, 335] on div "Pour naviguer, appuyez sur les touches fléchées. Pour activer le glissement ave…" at bounding box center [174, 224] width 348 height 276
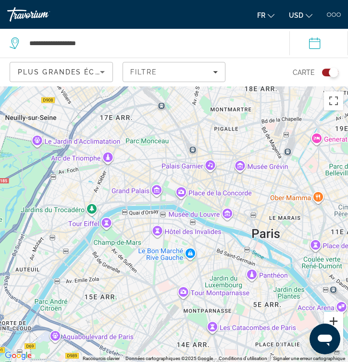
click at [334, 322] on button "Zoom avant" at bounding box center [333, 321] width 19 height 19
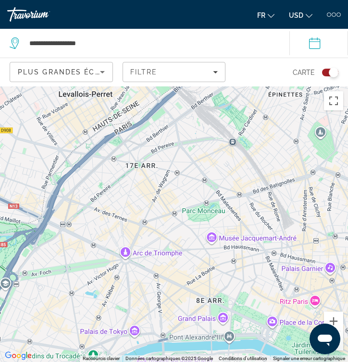
drag, startPoint x: 187, startPoint y: 212, endPoint x: 273, endPoint y: 367, distance: 177.3
click at [273, 362] on html "**********" at bounding box center [174, 181] width 348 height 362
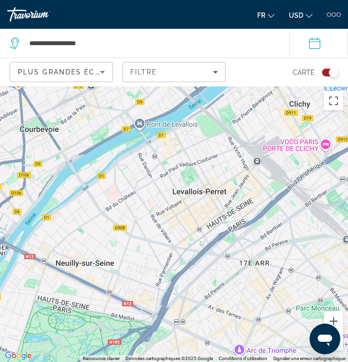
drag, startPoint x: 240, startPoint y: 229, endPoint x: 350, endPoint y: 332, distance: 150.8
click at [347, 332] on html "**********" at bounding box center [174, 181] width 348 height 362
